Goal: Information Seeking & Learning: Learn about a topic

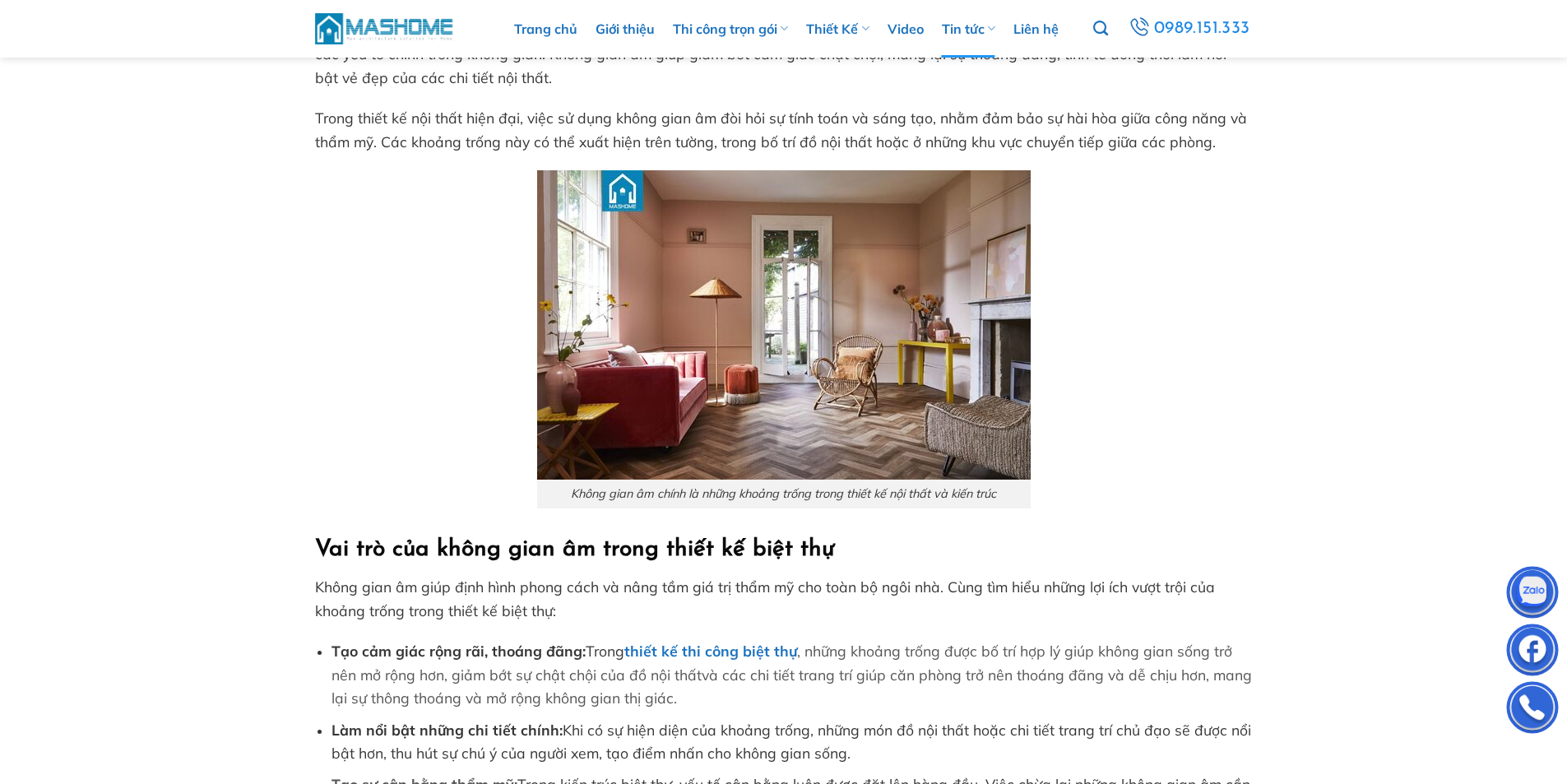
scroll to position [576, 0]
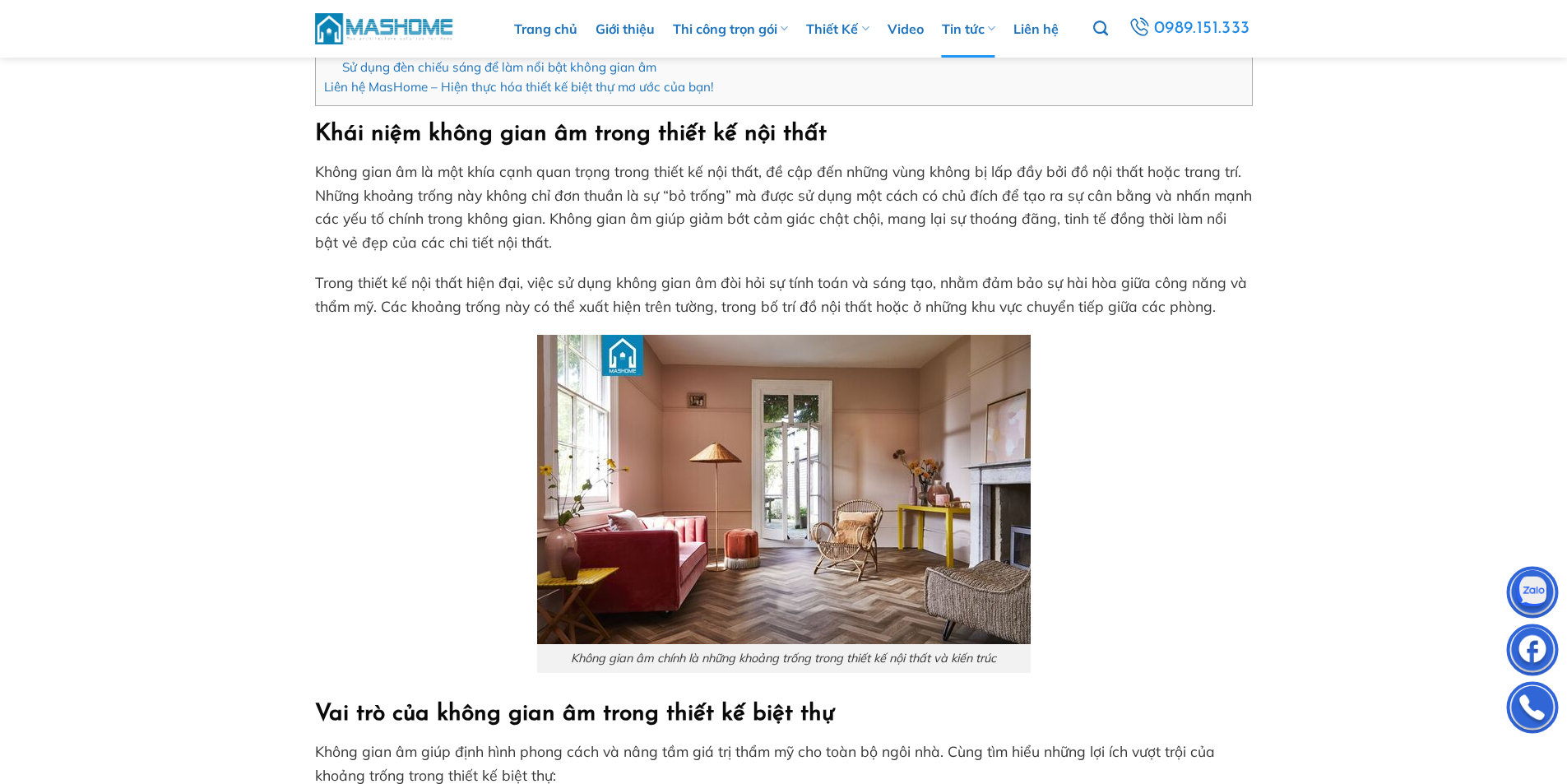
click at [776, 302] on span "Trong thiết kế nội thất hiện đại, việc sử dụng không gian âm đòi hỏi sự tính to…" at bounding box center [782, 294] width 933 height 42
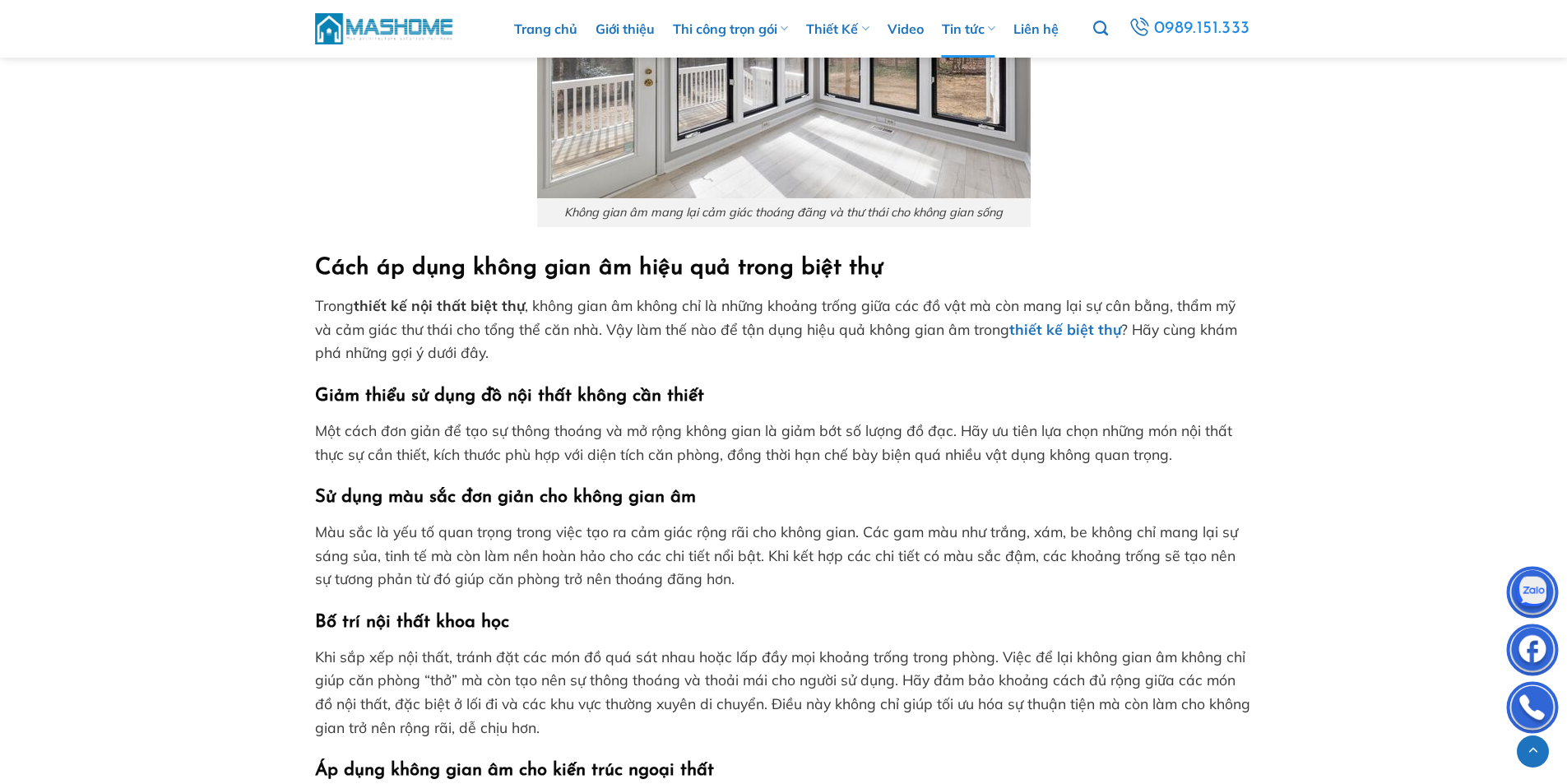
scroll to position [1973, 0]
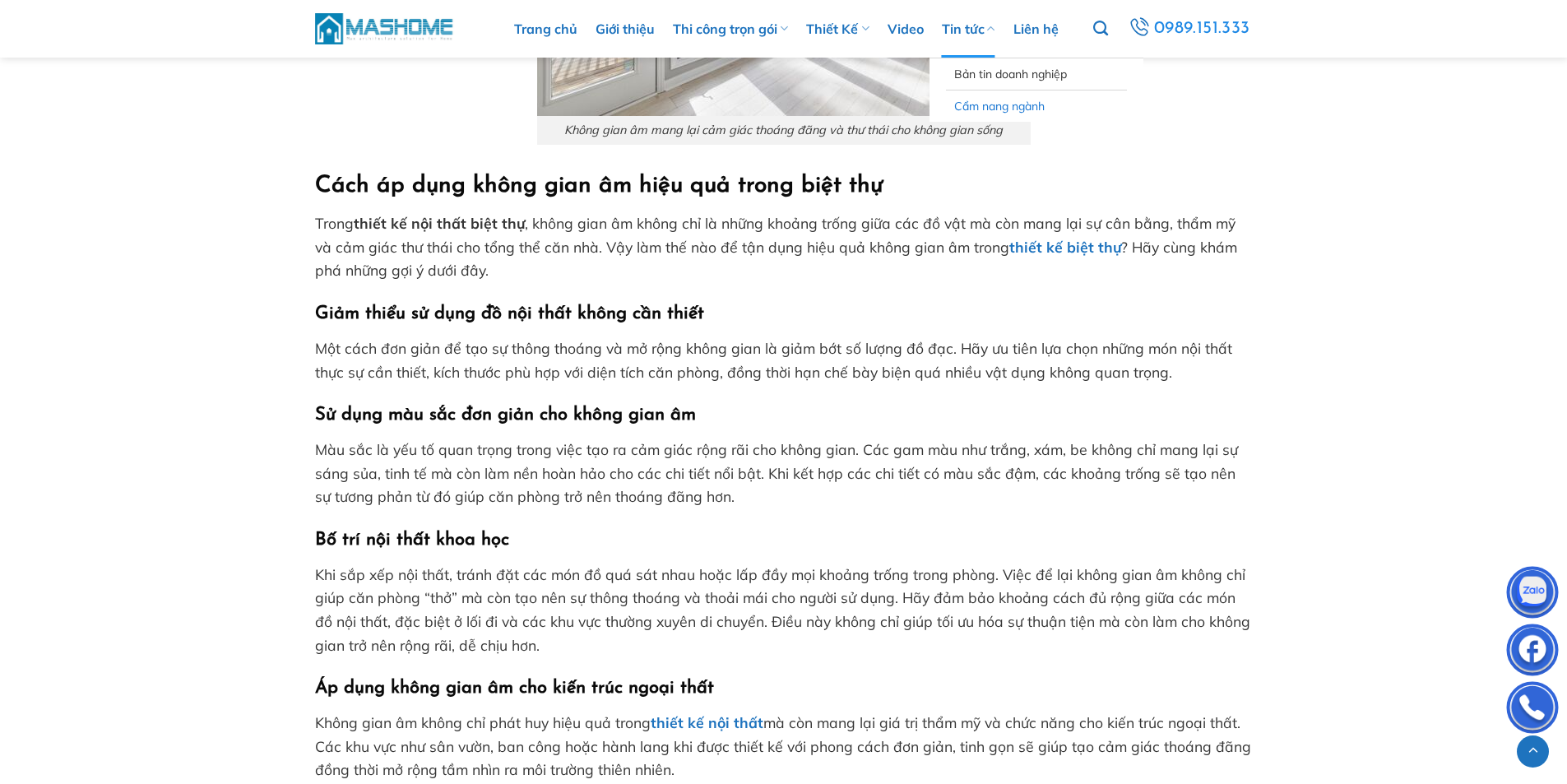
click at [991, 119] on link "Cẩm nang ngành" at bounding box center [1037, 106] width 165 height 31
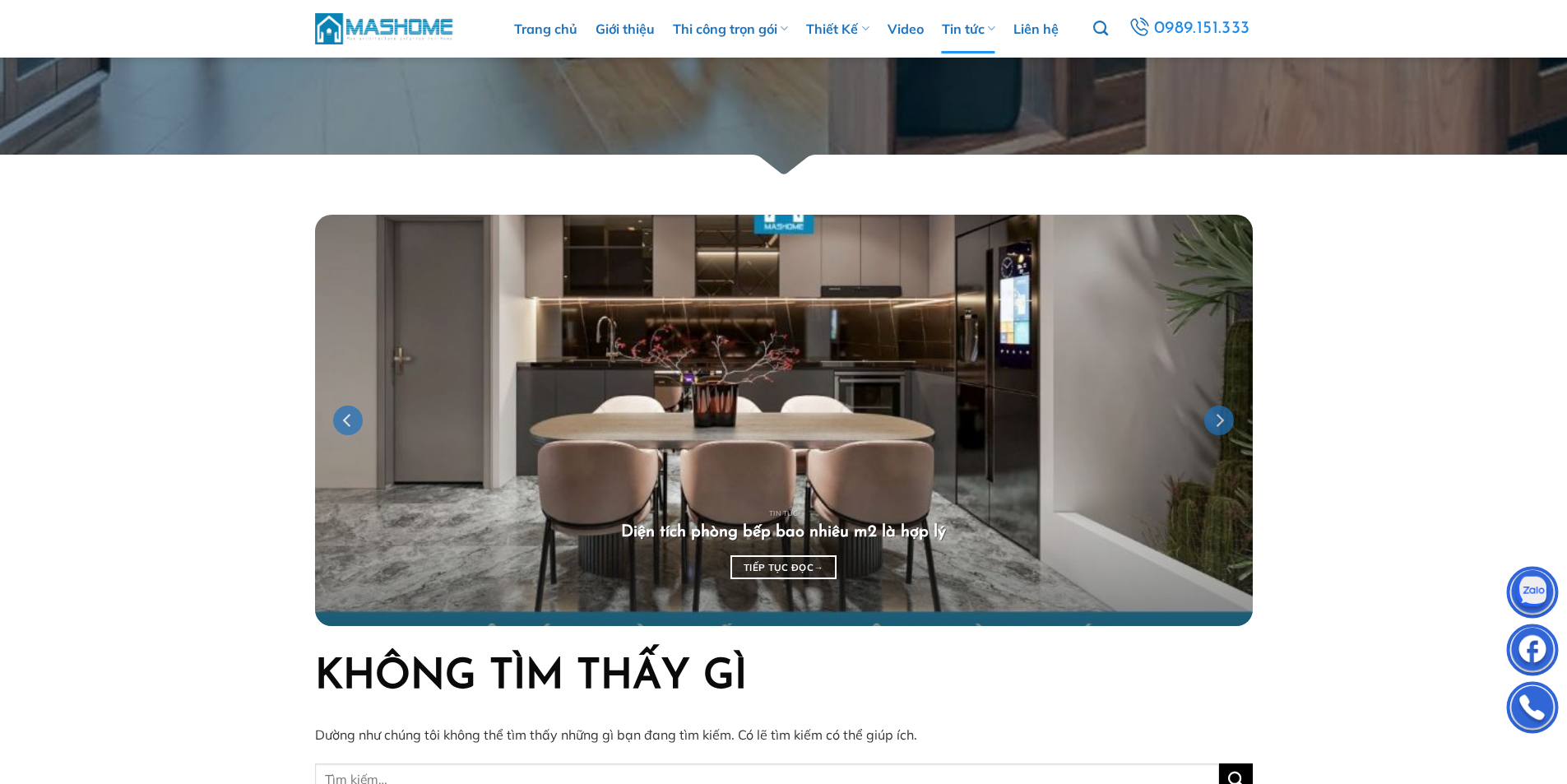
scroll to position [904, 0]
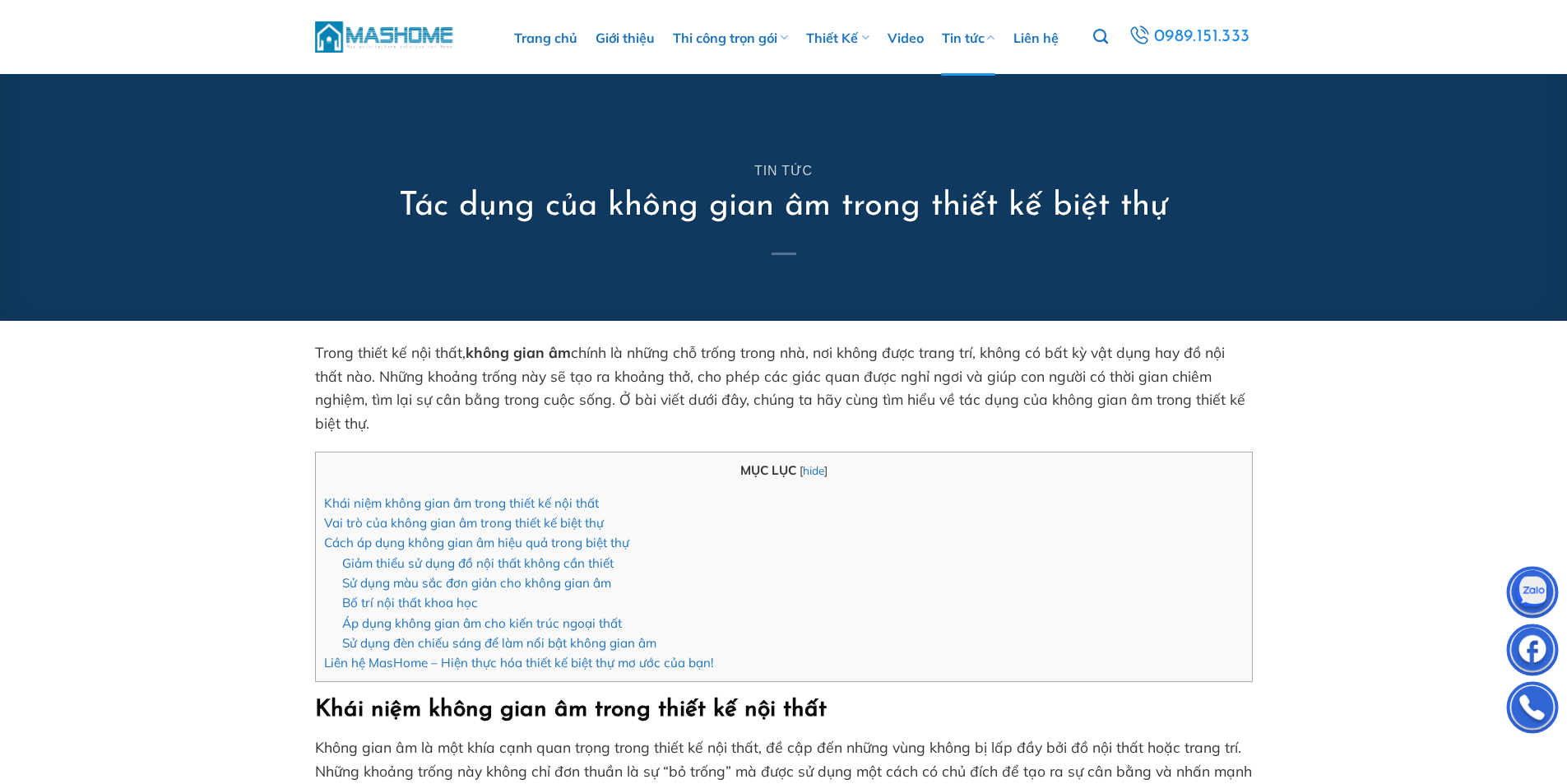
click at [975, 36] on link "Tin tức" at bounding box center [969, 37] width 54 height 75
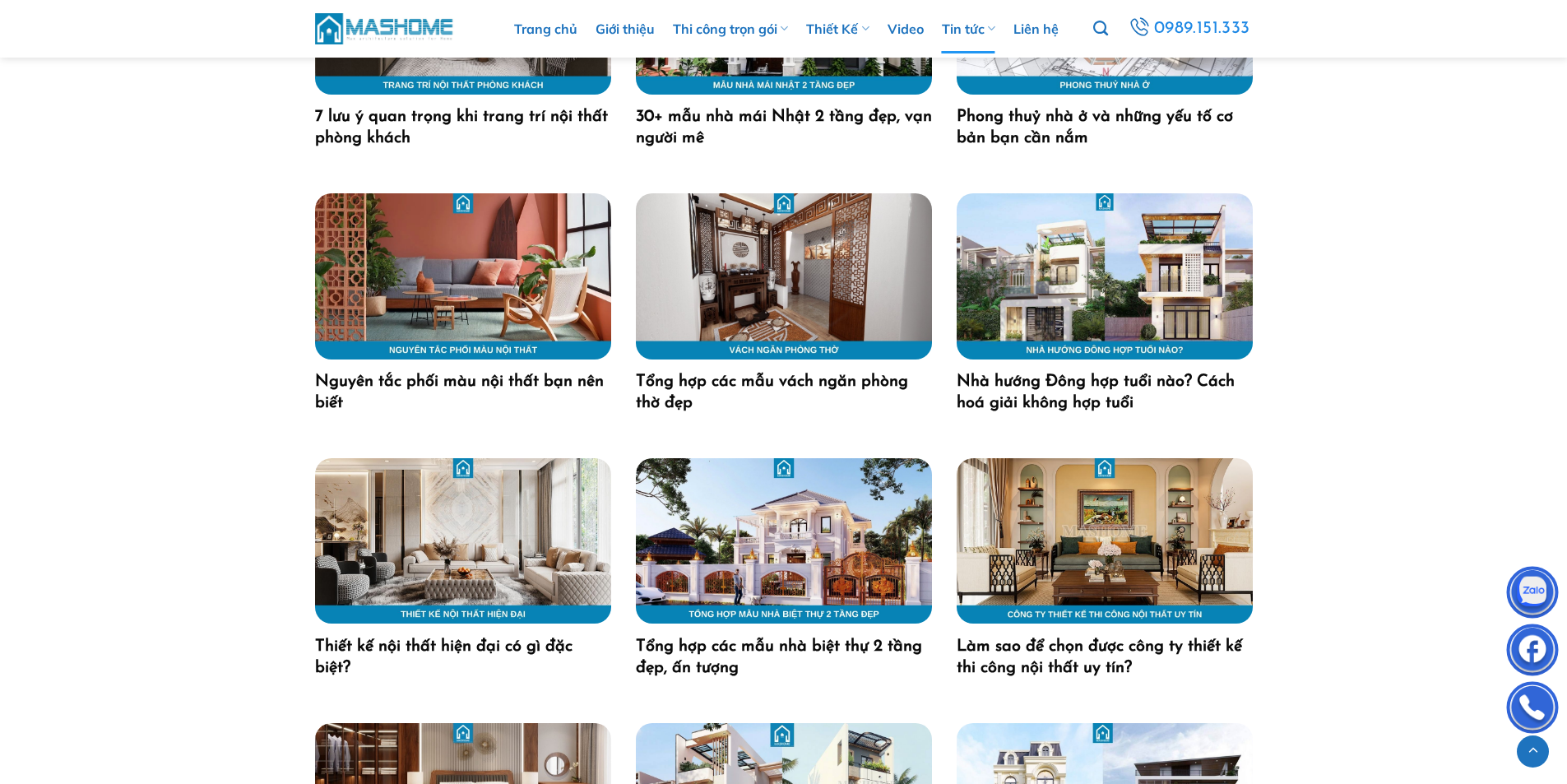
scroll to position [1727, 0]
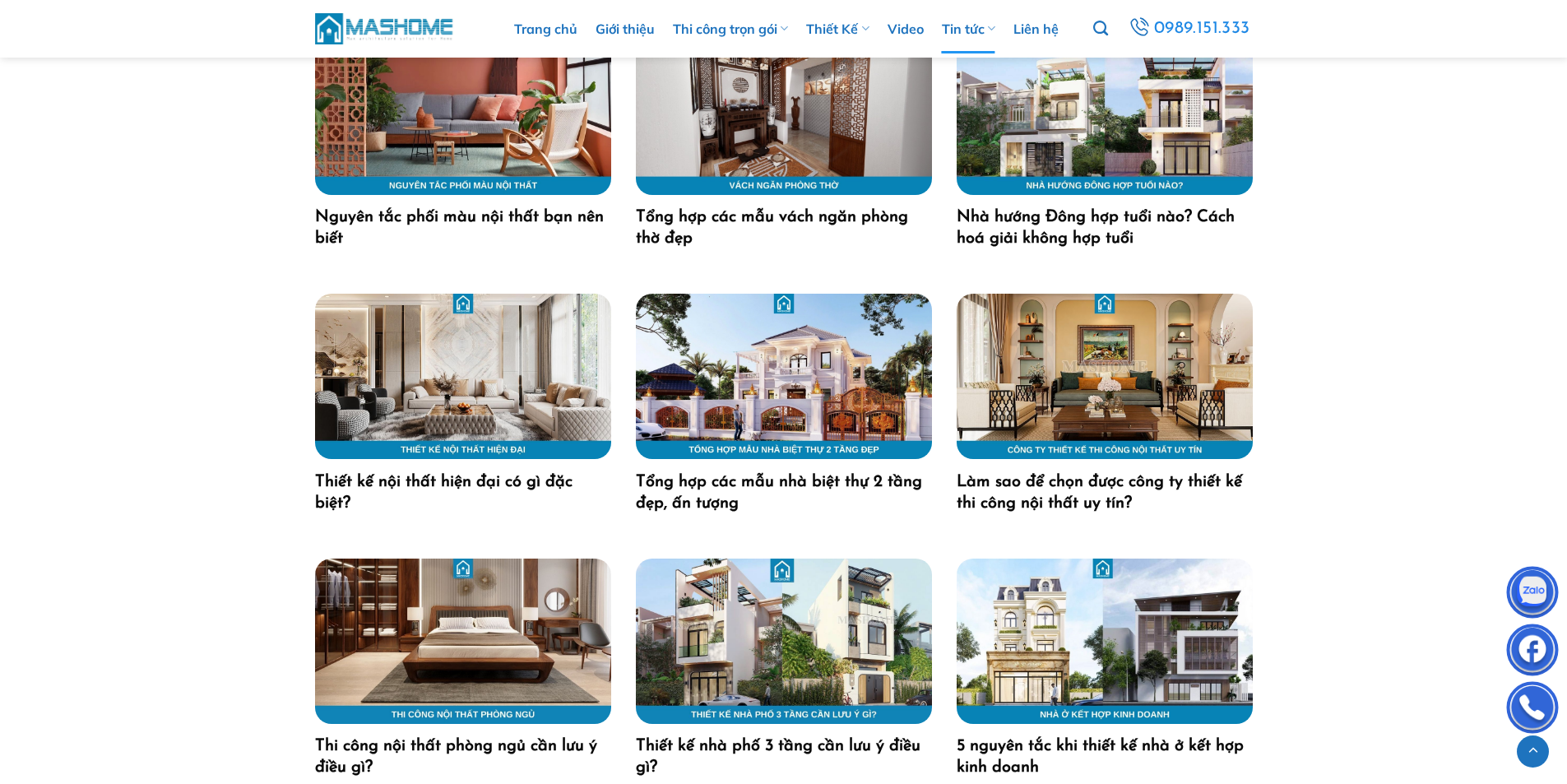
click at [142, 526] on div at bounding box center [784, 556] width 1567 height 3302
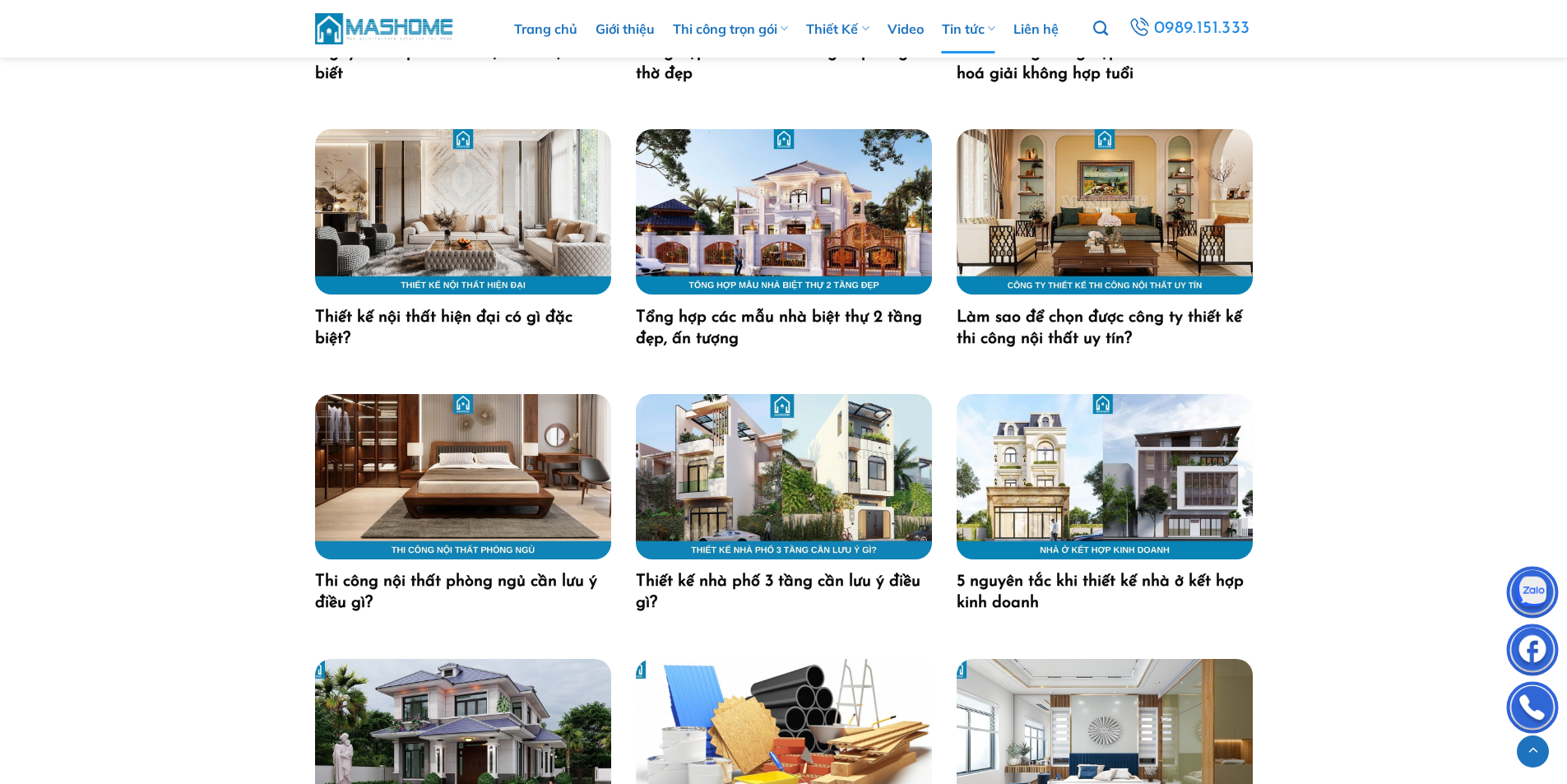
scroll to position [2056, 0]
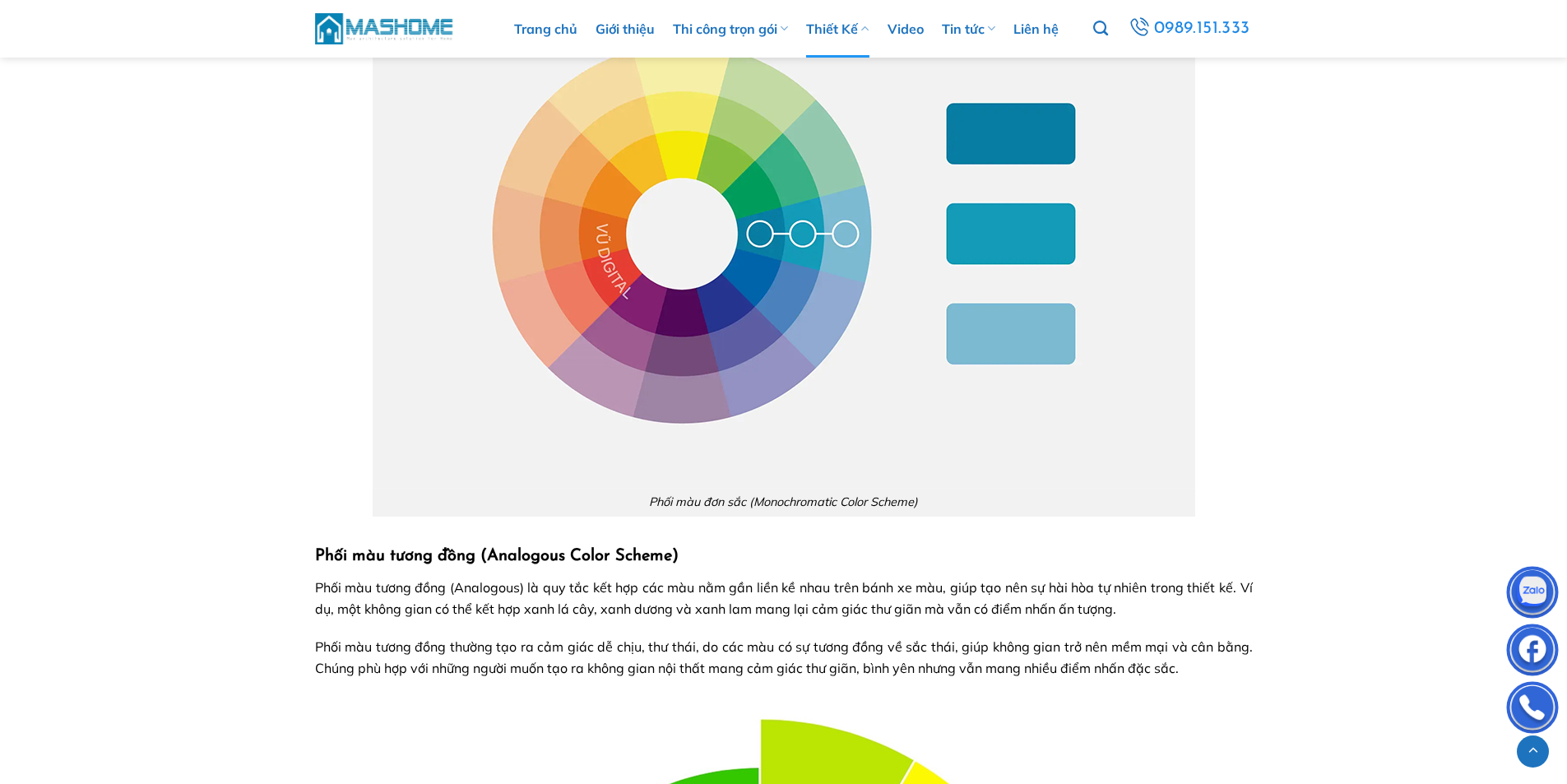
scroll to position [1563, 0]
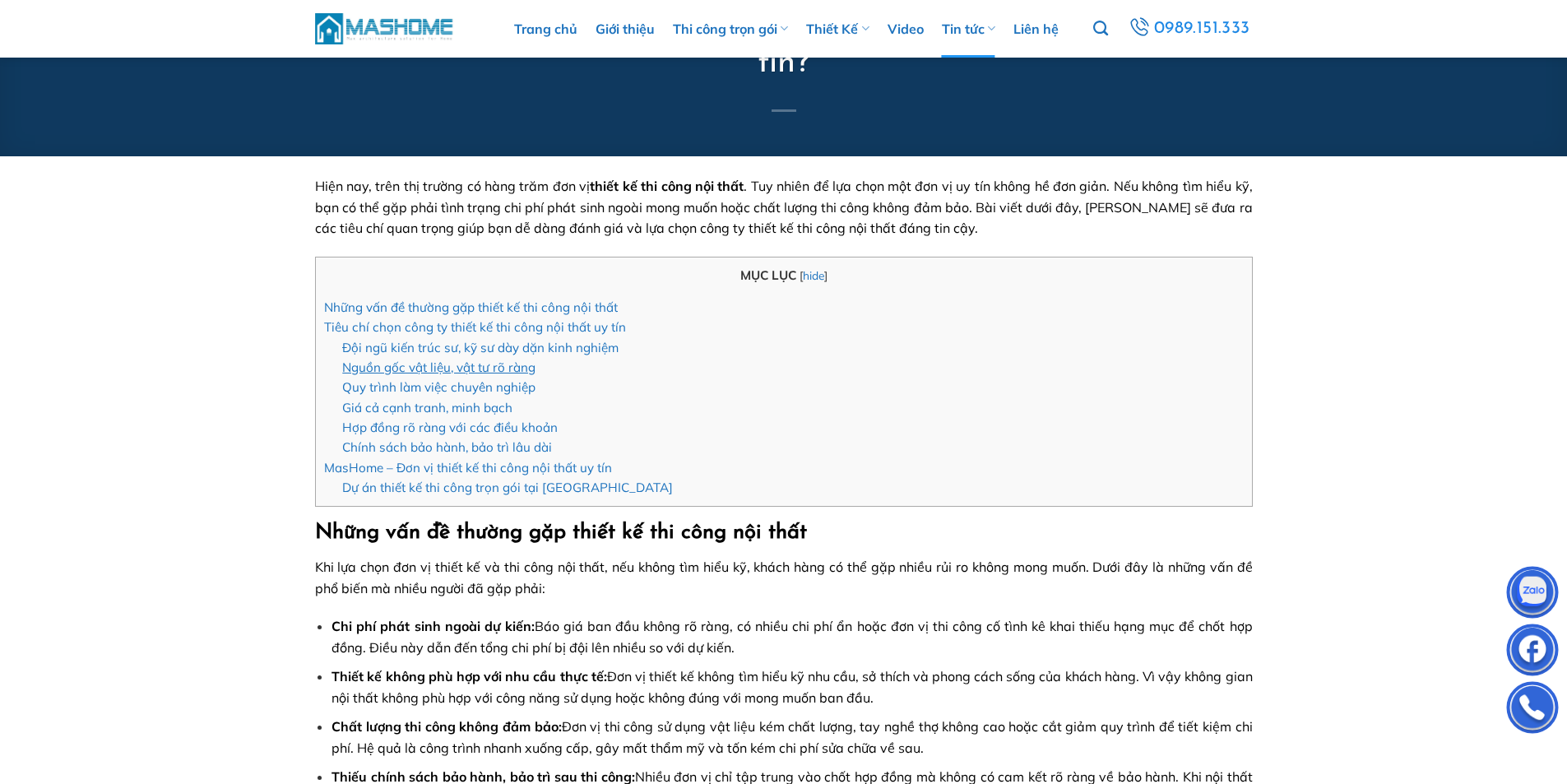
scroll to position [329, 0]
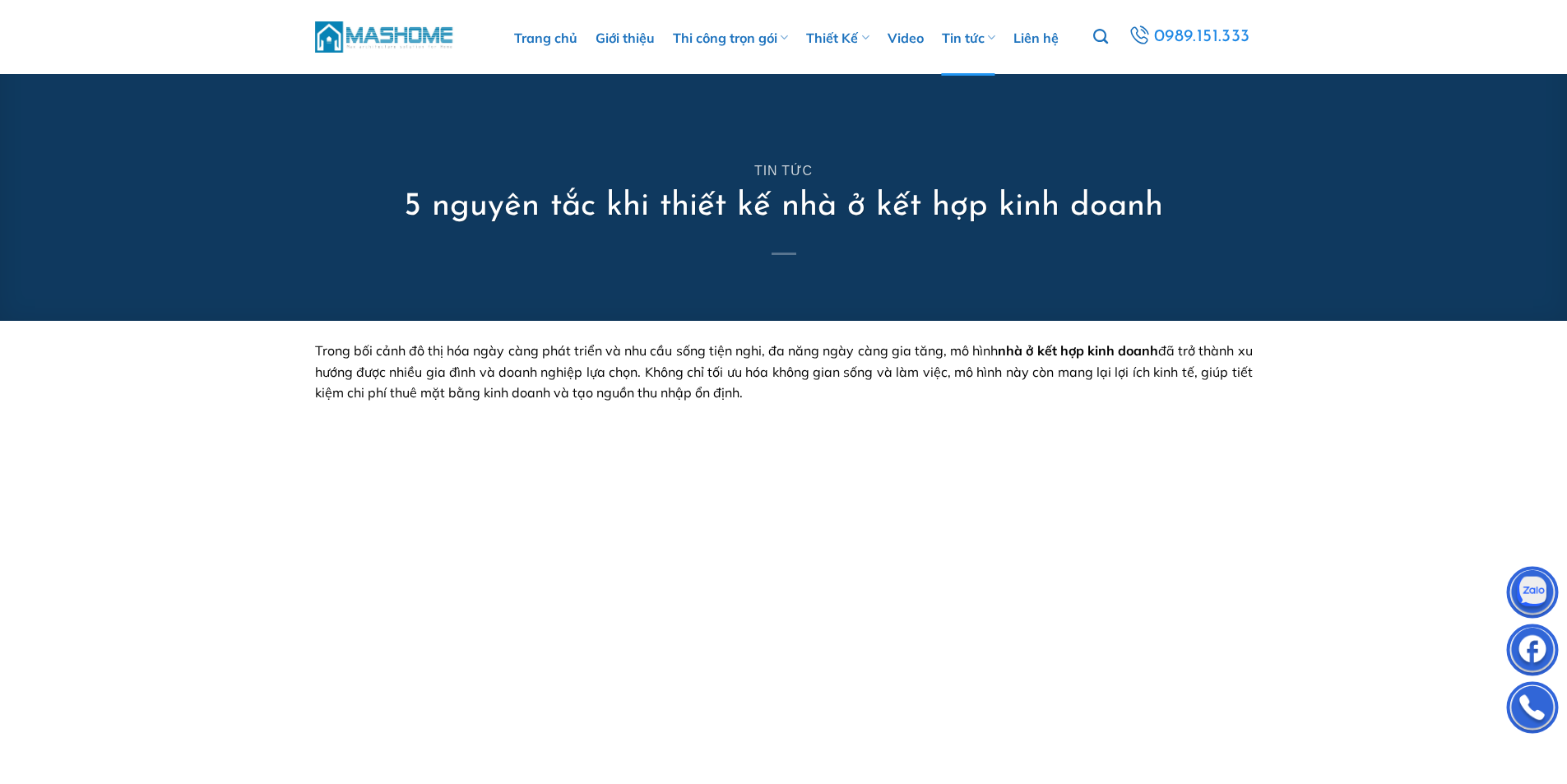
click at [525, 209] on h1 "5 nguyên tắc khi thiết kế nhà ở kết hợp kinh doanh" at bounding box center [784, 206] width 759 height 42
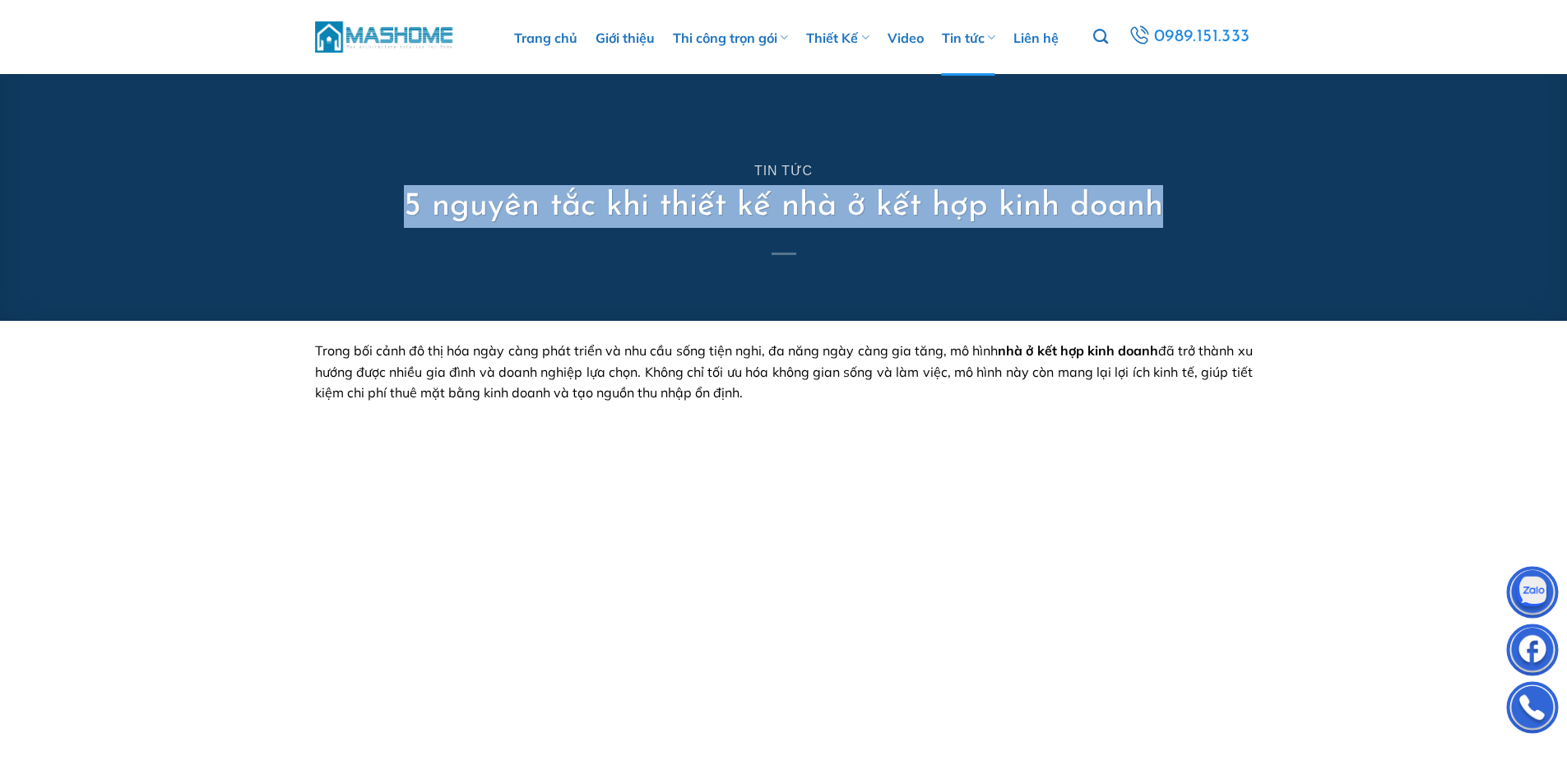
click at [525, 209] on h1 "5 nguyên tắc khi thiết kế nhà ở kết hợp kinh doanh" at bounding box center [784, 206] width 759 height 42
copy h1 "5 nguyên tắc khi thiết kế nhà ở kết hợp kinh doanh"
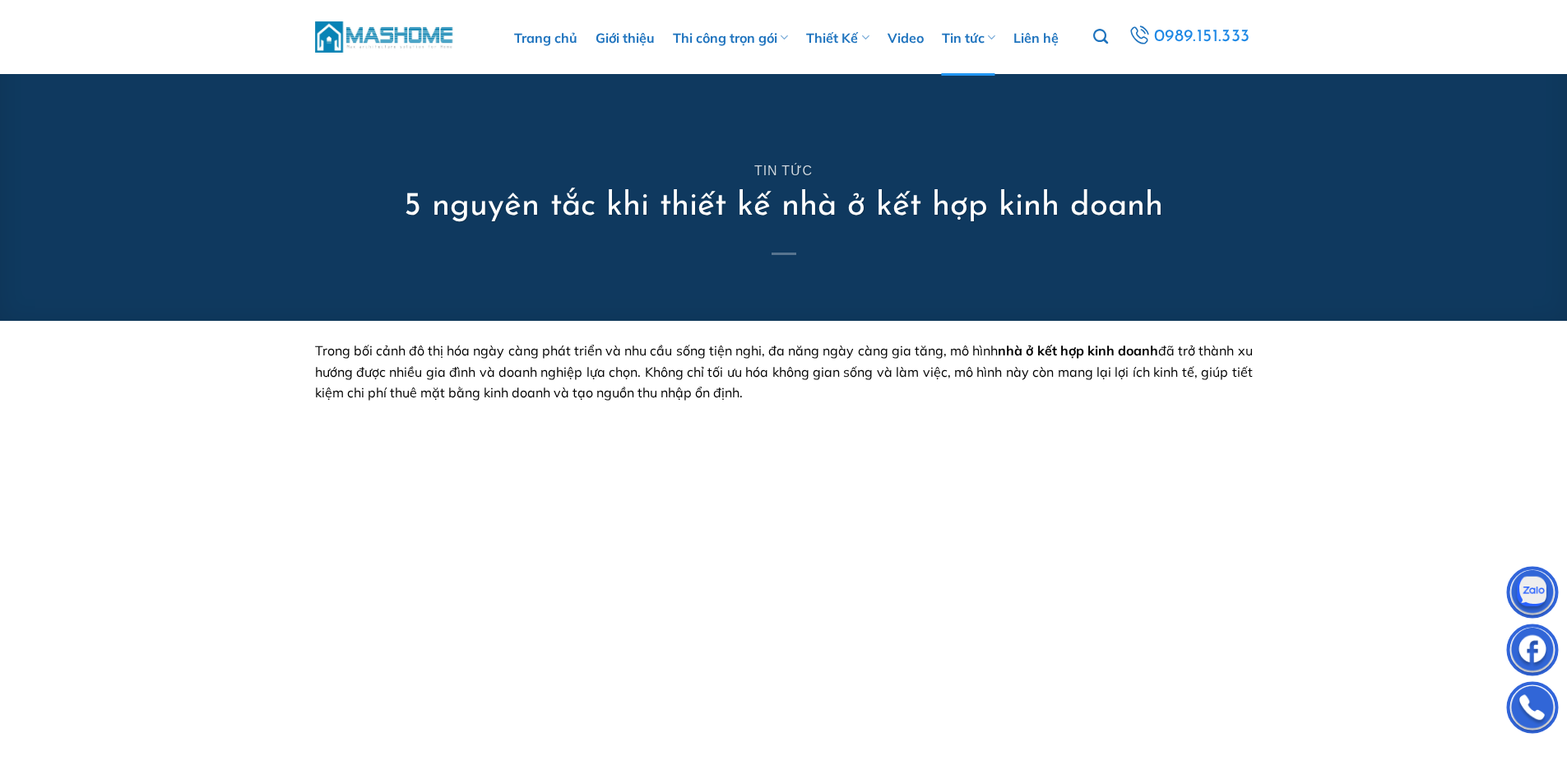
click at [441, 381] on p "Trong bối cảnh đô thị hóa ngày càng phát triển và nhu cầu sống tiện nghi, đa nă…" at bounding box center [784, 372] width 938 height 63
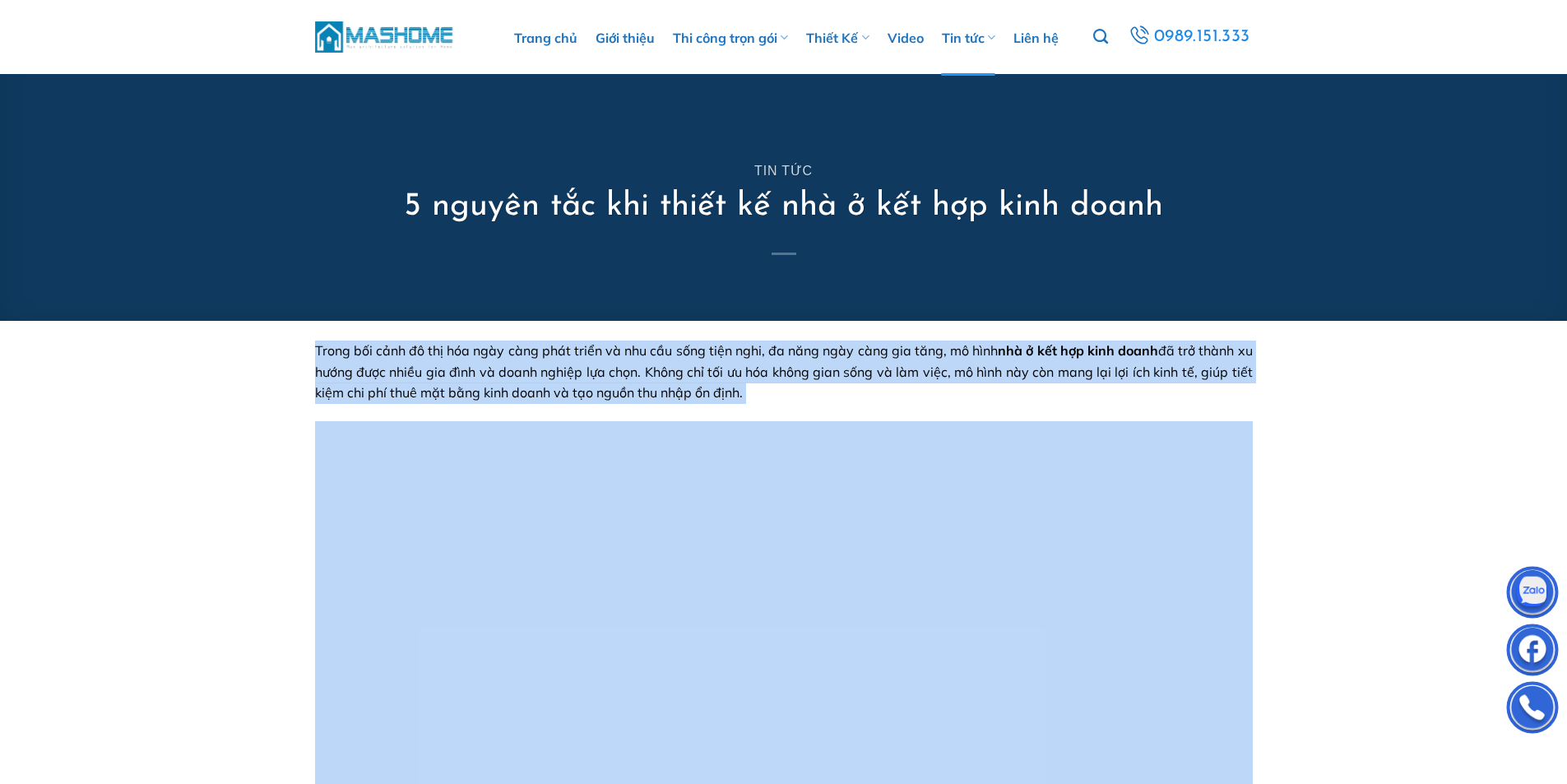
click at [441, 381] on p "Trong bối cảnh đô thị hóa ngày càng phát triển và nhu cầu sống tiện nghi, đa nă…" at bounding box center [784, 372] width 938 height 63
copy span "Trong bối cảnh đô thị hóa ngày càng phát triển và nhu cầu sống tiện nghi, đa nă…"
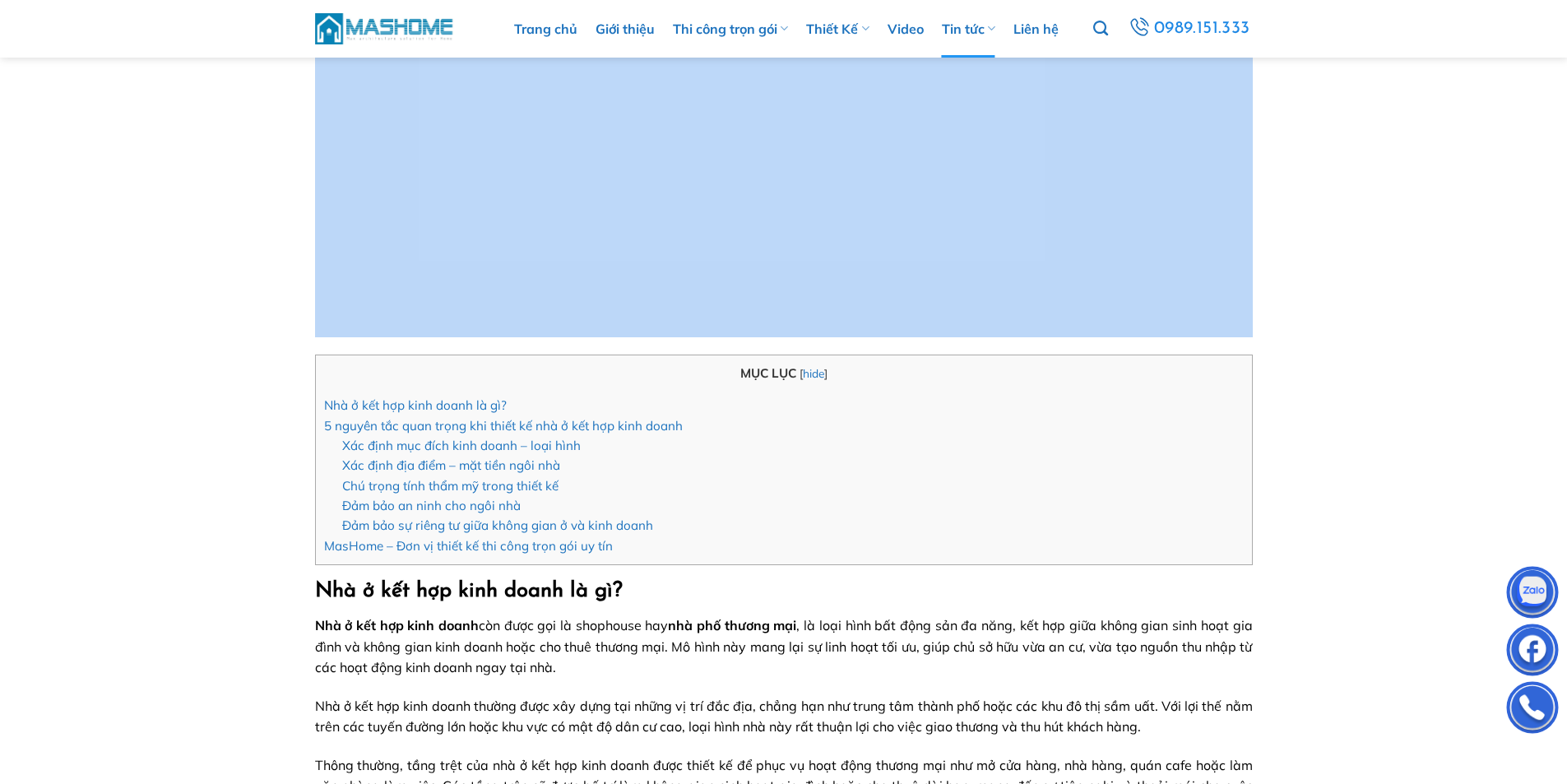
scroll to position [740, 0]
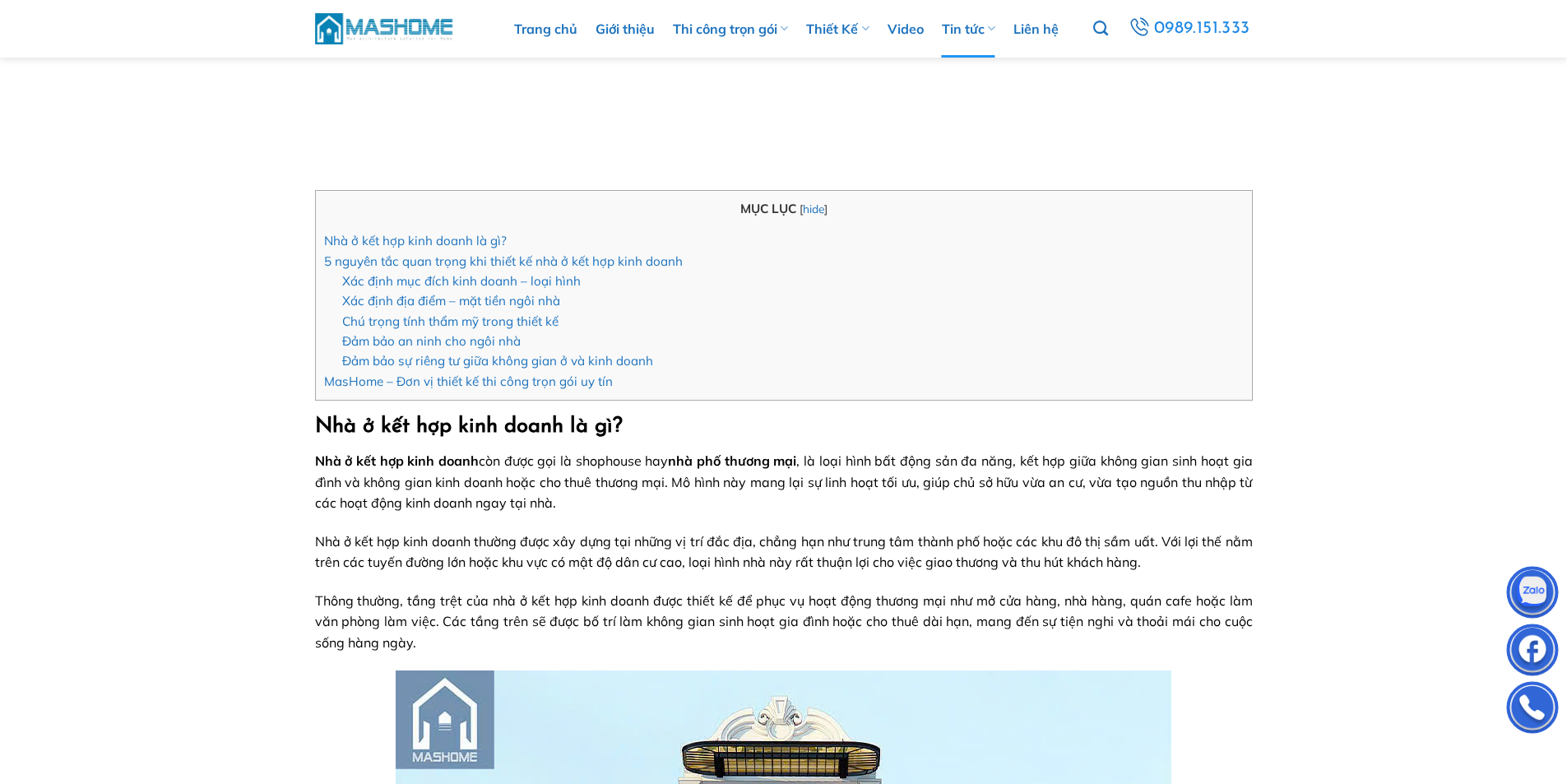
click at [316, 424] on strong "Nhà ở kết hợp kinh doanh là gì?" at bounding box center [469, 426] width 308 height 21
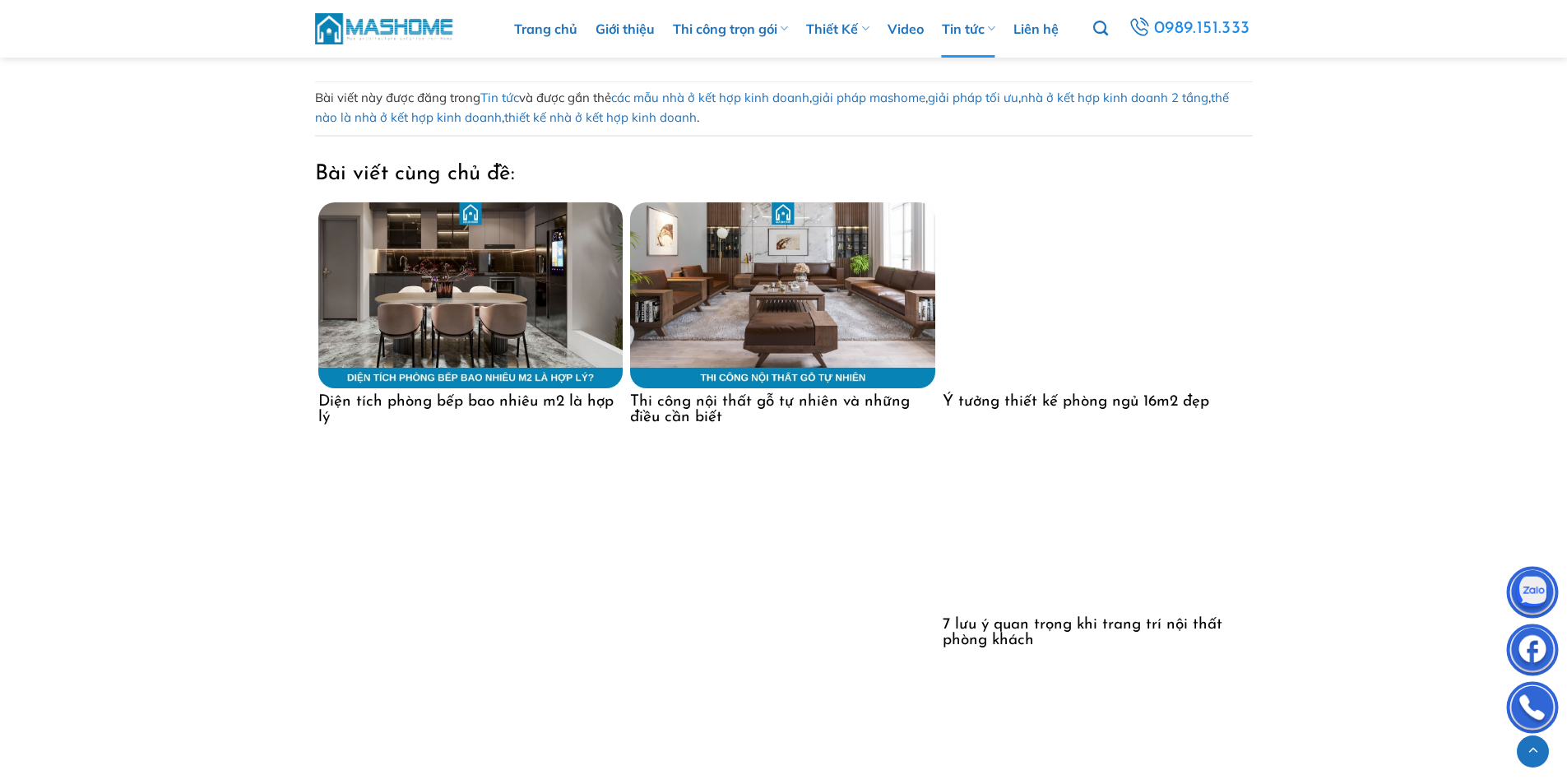
scroll to position [5516, 0]
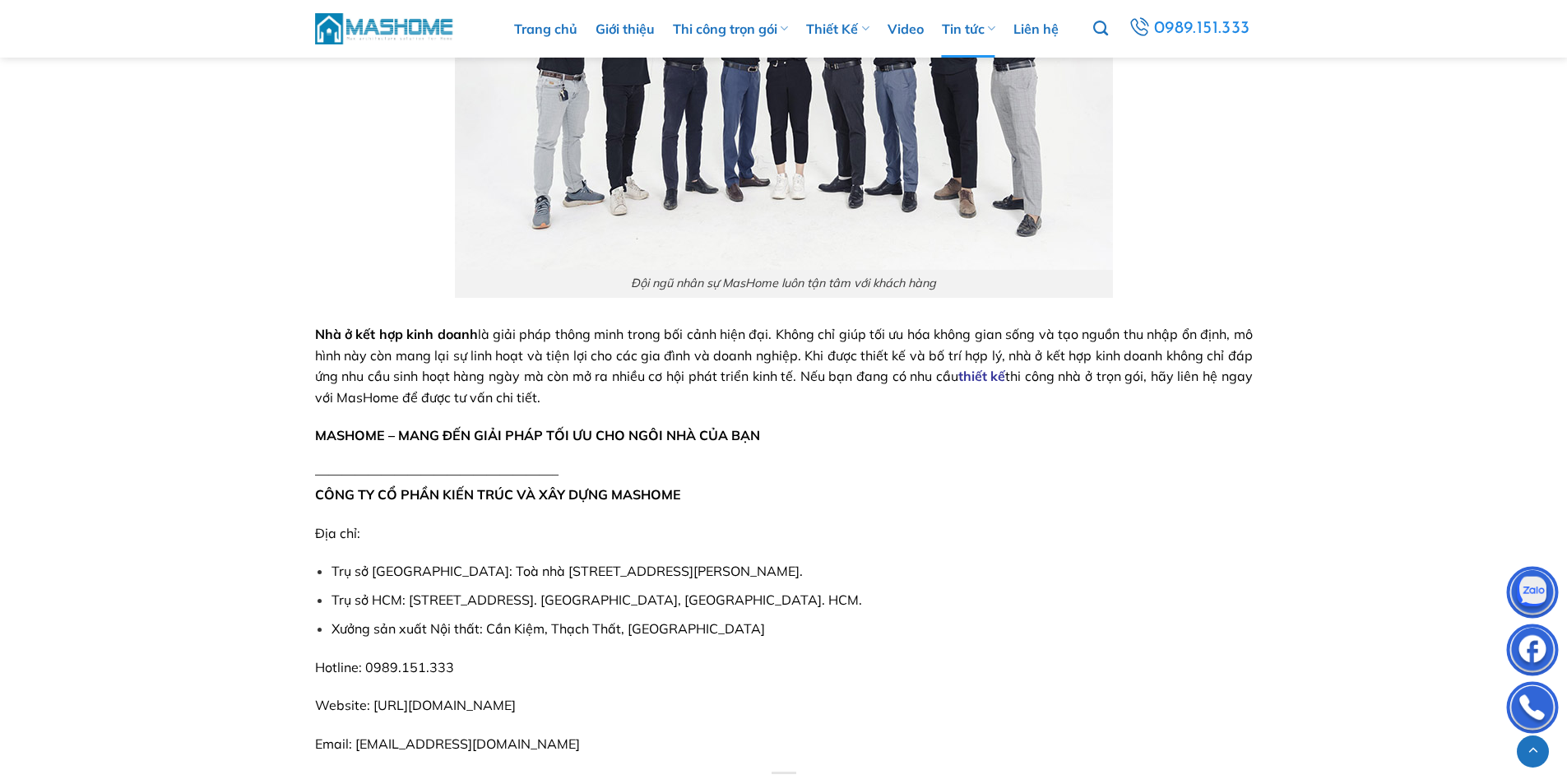
click at [637, 398] on p "Nhà ở kết hợp kinh doanh là giải pháp thông minh trong bối cảnh hiện đại. Không…" at bounding box center [784, 366] width 938 height 84
copy div "Nhà ở kết hợp kinh doanh là gì? Nhà ở kết hợp kinh doanh còn được gọi là shopho…"
click at [1063, 403] on p "Nhà ở kết hợp kinh doanh là giải pháp thông minh trong bối cảnh hiện đại. Không…" at bounding box center [784, 366] width 938 height 84
